Goal: Register for event/course

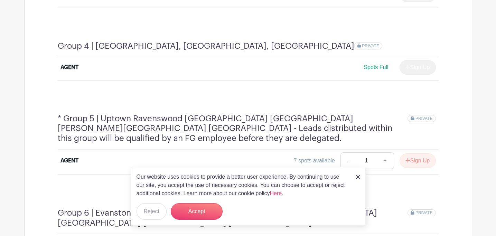
scroll to position [725, 0]
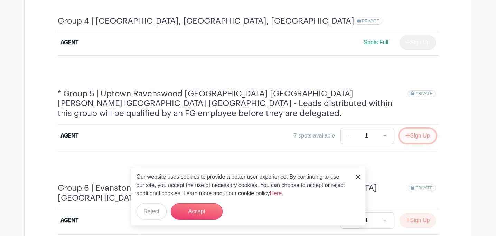
click at [421, 128] on button "Sign Up" at bounding box center [417, 135] width 36 height 15
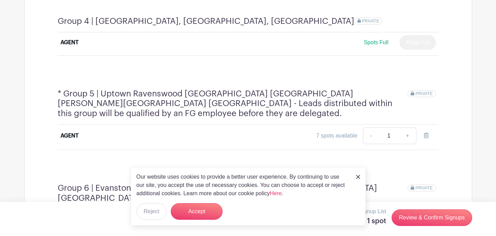
click at [414, 213] on button "Sign Up" at bounding box center [417, 220] width 36 height 15
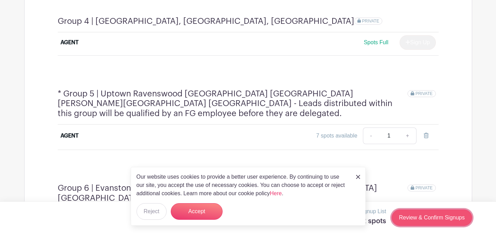
click at [419, 213] on link "Review & Confirm Signups" at bounding box center [431, 217] width 80 height 17
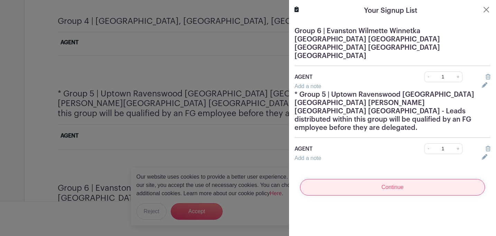
click at [400, 179] on input "Continue" at bounding box center [392, 187] width 185 height 17
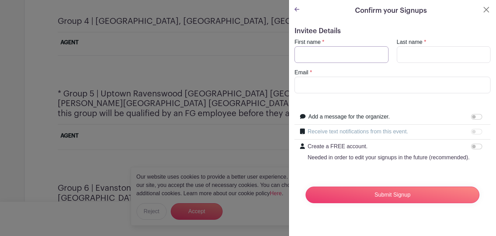
click at [346, 57] on input "First name" at bounding box center [341, 54] width 94 height 17
type input "[PERSON_NAME]"
click at [411, 57] on input "Last name" at bounding box center [443, 54] width 94 height 17
type input "[PERSON_NAME]"
click at [384, 84] on input "Email" at bounding box center [392, 85] width 196 height 17
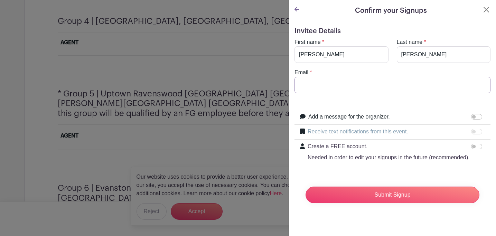
type input "[PERSON_NAME][EMAIL_ADDRESS][DOMAIN_NAME]"
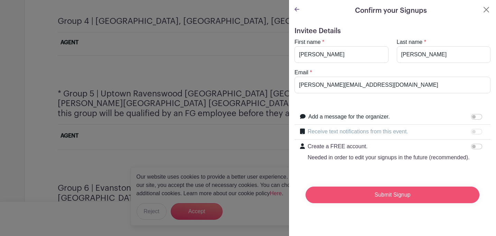
click at [393, 192] on input "Submit Signup" at bounding box center [392, 194] width 174 height 17
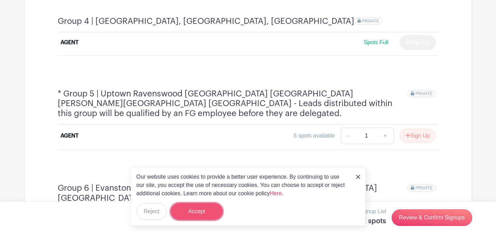
click at [200, 209] on button "Accept" at bounding box center [197, 211] width 52 height 17
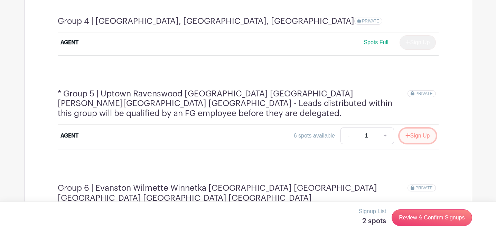
click at [418, 128] on button "Sign Up" at bounding box center [417, 135] width 36 height 15
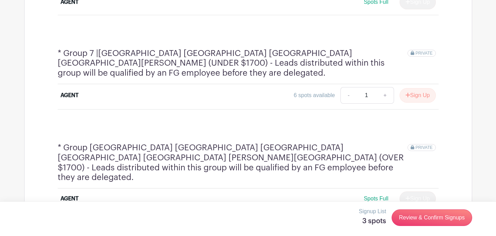
scroll to position [936, 0]
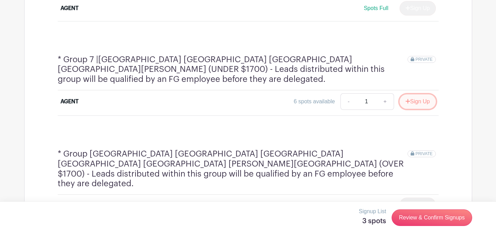
click at [411, 94] on button "Sign Up" at bounding box center [417, 101] width 36 height 15
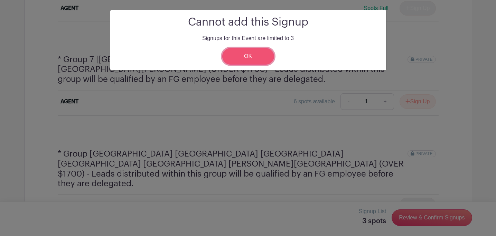
click at [260, 49] on link "OK" at bounding box center [248, 56] width 52 height 17
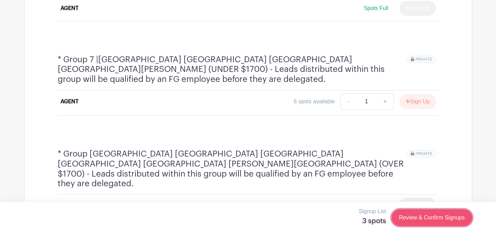
click at [412, 213] on link "Review & Confirm Signups" at bounding box center [431, 217] width 80 height 17
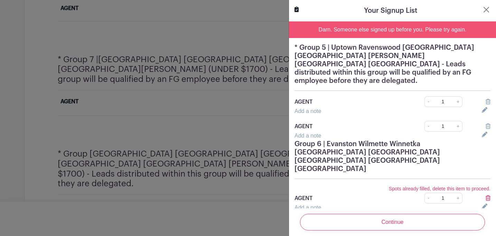
click at [486, 123] on icon at bounding box center [487, 126] width 5 height 6
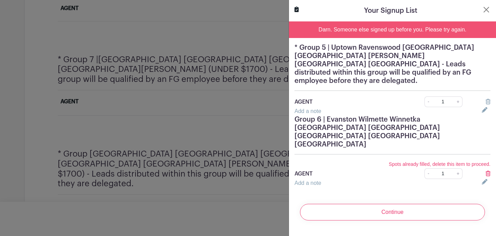
click at [486, 99] on icon at bounding box center [487, 102] width 5 height 6
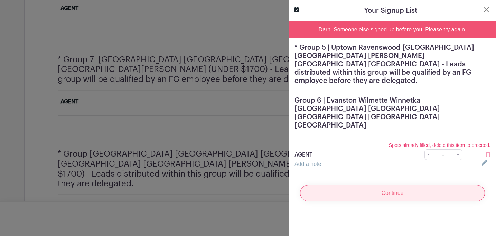
click at [393, 185] on input "Continue" at bounding box center [392, 193] width 185 height 17
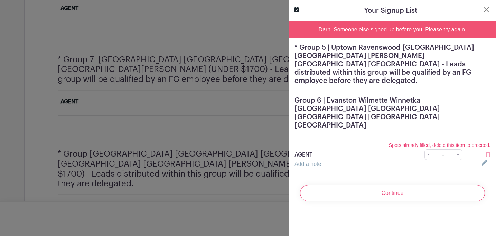
click at [488, 152] on icon at bounding box center [487, 155] width 5 height 6
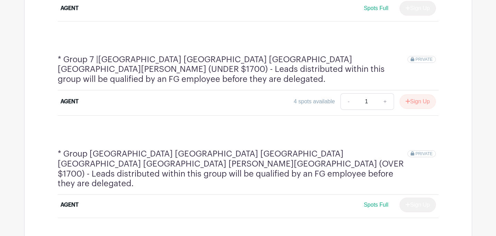
scroll to position [934, 0]
click at [413, 94] on button "Sign Up" at bounding box center [417, 101] width 36 height 15
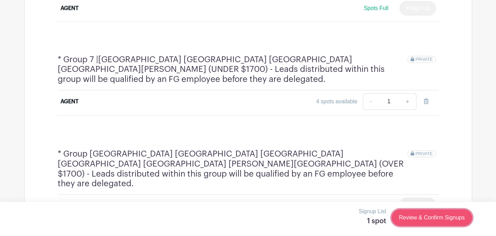
click at [426, 221] on link "Review & Confirm Signups" at bounding box center [431, 217] width 80 height 17
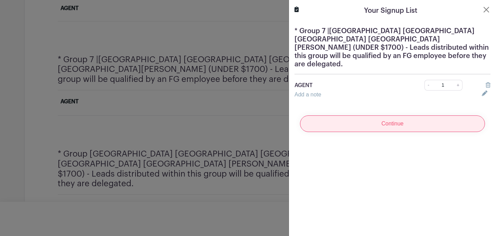
click at [409, 115] on input "Continue" at bounding box center [392, 123] width 185 height 17
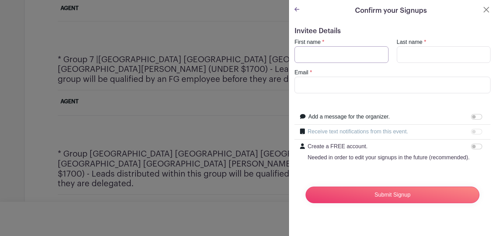
click at [340, 58] on input "First name" at bounding box center [341, 54] width 94 height 17
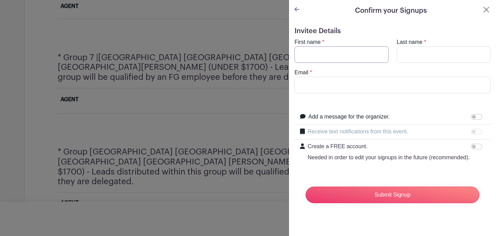
scroll to position [931, 0]
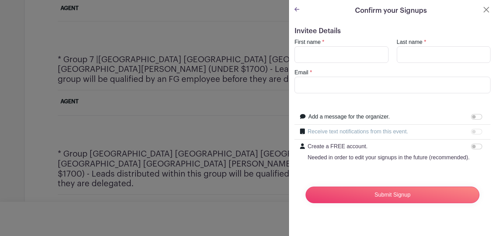
click at [344, 72] on div "Email *" at bounding box center [392, 80] width 204 height 25
click at [338, 51] on input "First name" at bounding box center [341, 54] width 94 height 17
type input "[PERSON_NAME]"
click at [409, 52] on input "Last name" at bounding box center [443, 54] width 94 height 17
type input "[PERSON_NAME]"
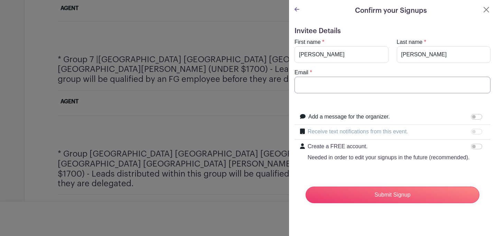
click at [375, 79] on input "Email" at bounding box center [392, 85] width 196 height 17
type input "[PERSON_NAME][EMAIL_ADDRESS][DOMAIN_NAME]"
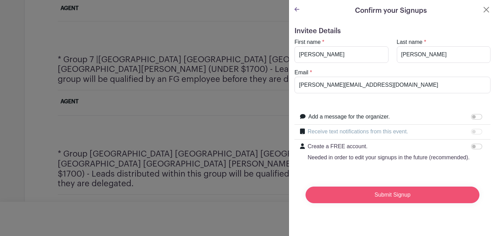
click at [393, 195] on input "Submit Signup" at bounding box center [392, 194] width 174 height 17
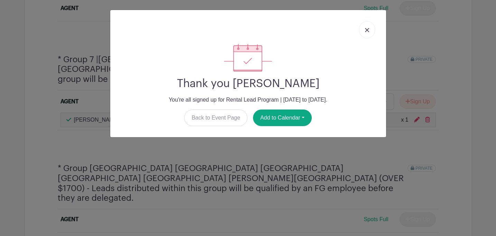
click at [368, 28] on img at bounding box center [367, 30] width 4 height 4
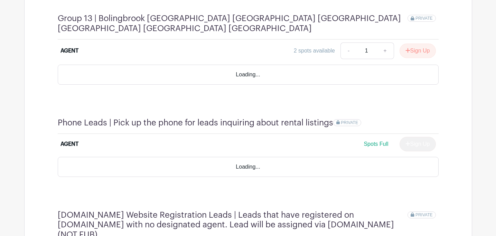
scroll to position [1609, 0]
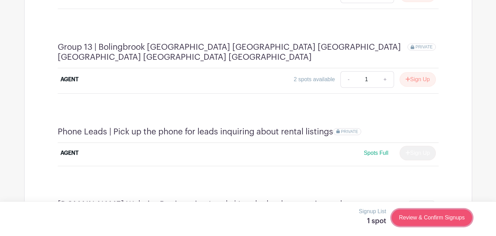
click at [421, 217] on link "Review & Confirm Signups" at bounding box center [431, 217] width 80 height 17
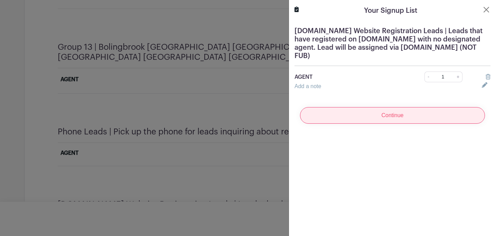
click at [400, 119] on input "Continue" at bounding box center [392, 115] width 185 height 17
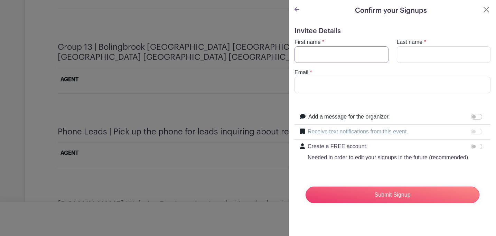
click at [339, 54] on input "First name" at bounding box center [341, 54] width 94 height 17
type input "[PERSON_NAME]"
click at [403, 55] on input "Last name" at bounding box center [443, 54] width 94 height 17
type input "[PERSON_NAME]"
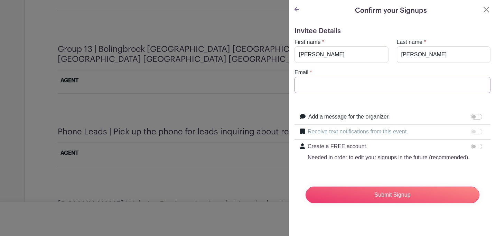
click at [382, 87] on input "Email" at bounding box center [392, 85] width 196 height 17
type input "[PERSON_NAME][EMAIL_ADDRESS][DOMAIN_NAME]"
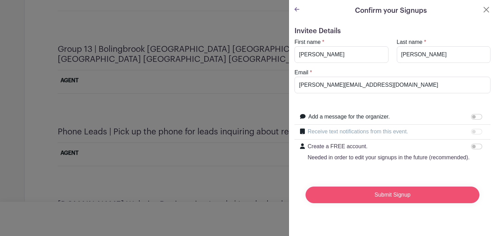
click at [387, 194] on input "Submit Signup" at bounding box center [392, 194] width 174 height 17
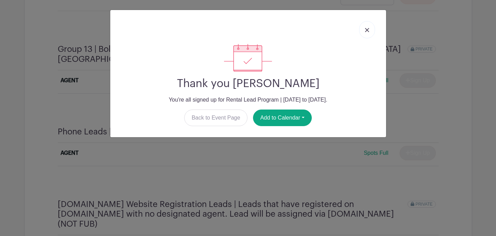
click at [365, 31] on img at bounding box center [367, 30] width 4 height 4
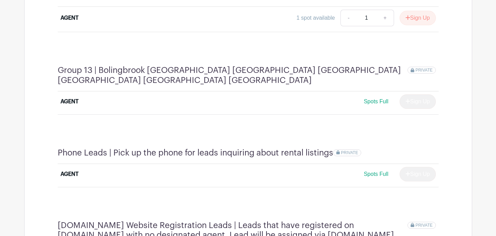
scroll to position [1583, 0]
